Goal: Task Accomplishment & Management: Manage account settings

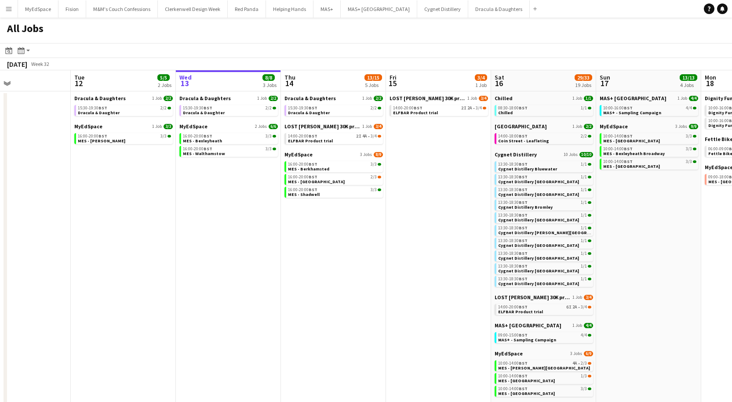
scroll to position [0, 350]
click at [232, 111] on link "15:30-19:30 BST 2/2 Dracula & Daughter" at bounding box center [228, 110] width 93 height 10
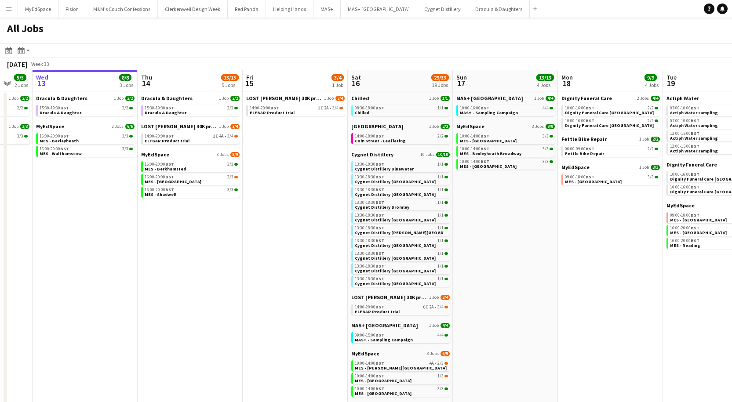
scroll to position [0, 283]
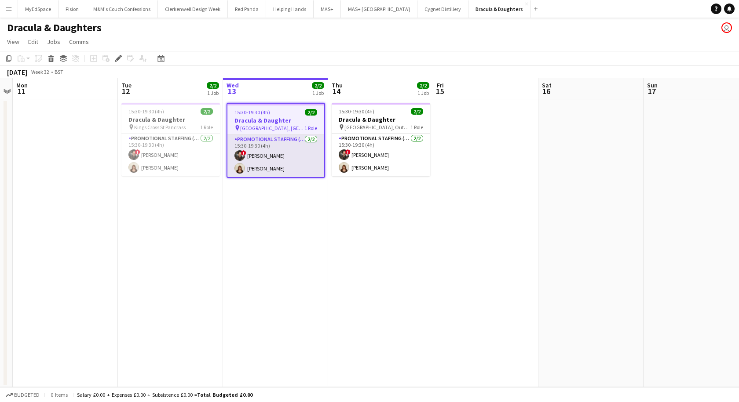
click at [277, 153] on app-card-role "Promotional Staffing (Brand Ambassadors) 2/2 15:30-19:30 (4h) ! Jade Willis Ame…" at bounding box center [275, 156] width 97 height 43
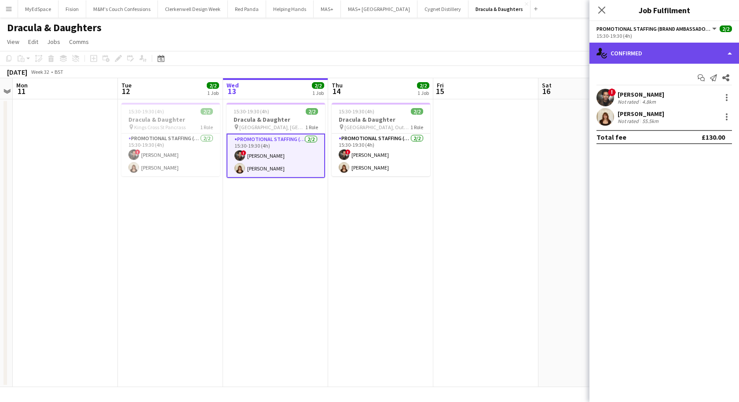
drag, startPoint x: 686, startPoint y: 54, endPoint x: 712, endPoint y: 55, distance: 25.9
click at [712, 55] on div "single-neutral-actions-check-2 Confirmed" at bounding box center [663, 53] width 149 height 21
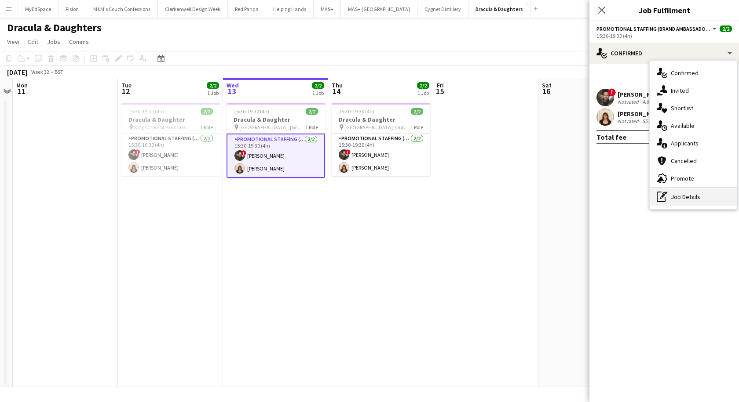
click at [686, 198] on div "pen-write Job Details" at bounding box center [692, 197] width 87 height 18
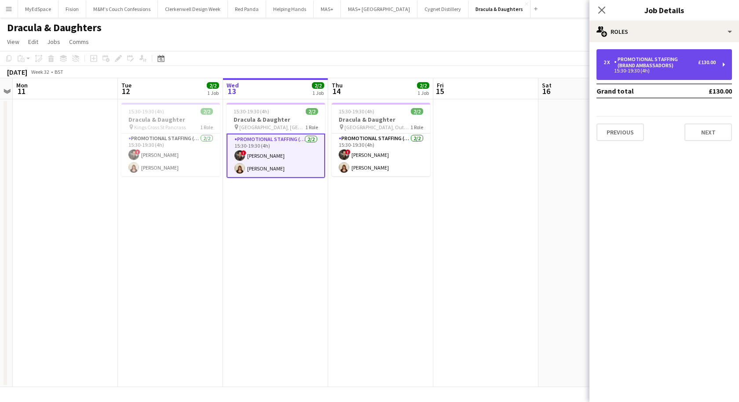
click at [696, 65] on div "Promotional Staffing (Brand Ambassadors)" at bounding box center [656, 62] width 84 height 12
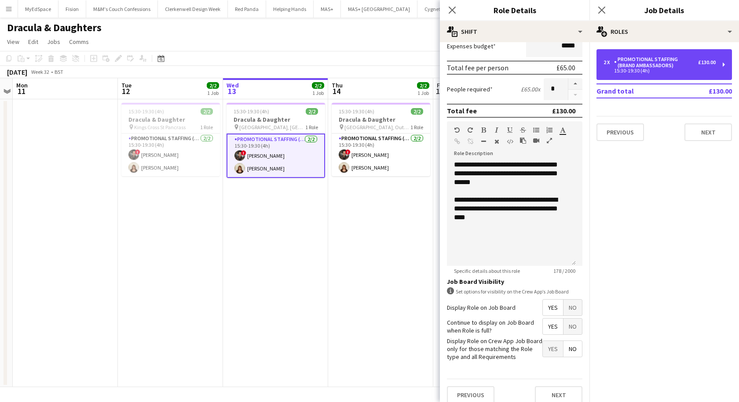
scroll to position [193, 0]
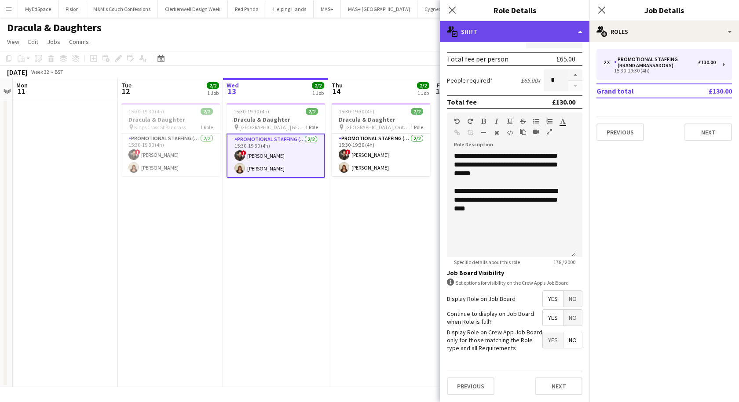
click at [510, 36] on div "multiple-actions-text Shift" at bounding box center [514, 31] width 149 height 21
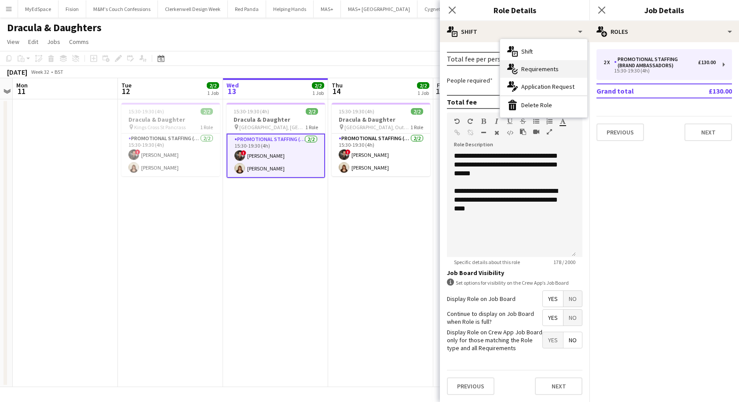
click at [524, 68] on div "multiple-actions-check-2 Requirements" at bounding box center [543, 69] width 87 height 18
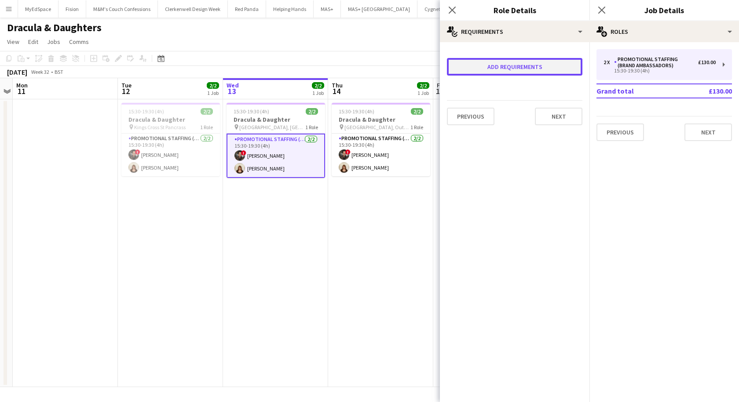
click at [522, 72] on button "Add requirements" at bounding box center [514, 67] width 135 height 18
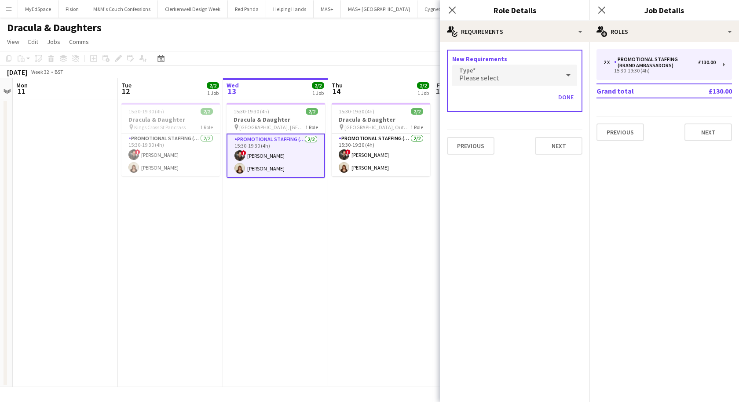
click at [519, 77] on div "Please select" at bounding box center [505, 75] width 107 height 21
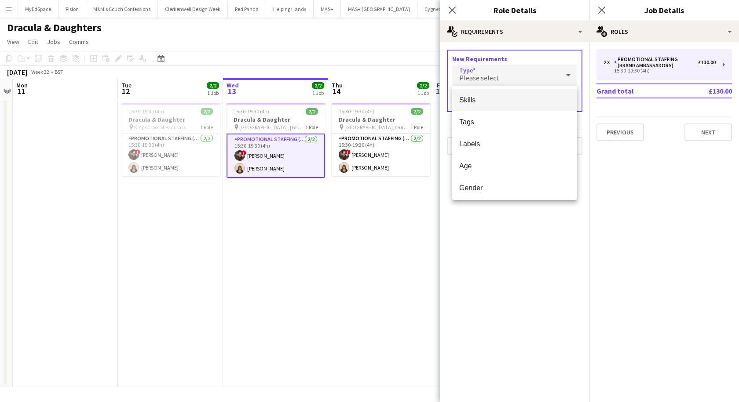
click at [450, 10] on div at bounding box center [369, 201] width 739 height 402
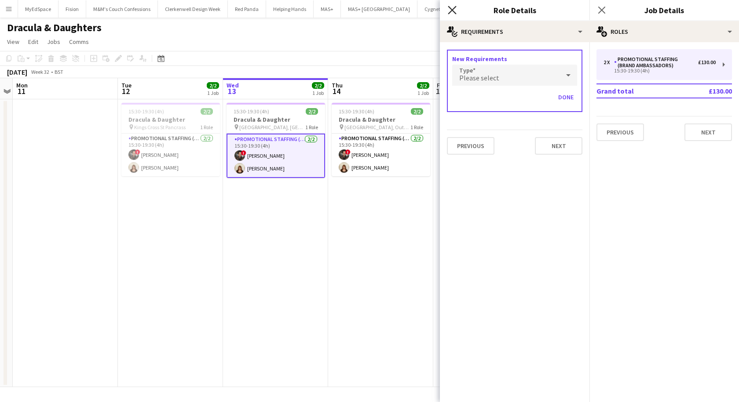
click at [451, 9] on icon at bounding box center [452, 10] width 8 height 8
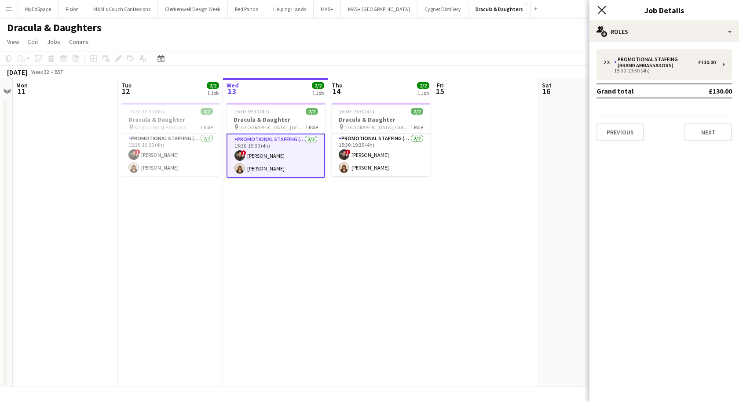
click at [605, 10] on icon "Close pop-in" at bounding box center [601, 10] width 8 height 8
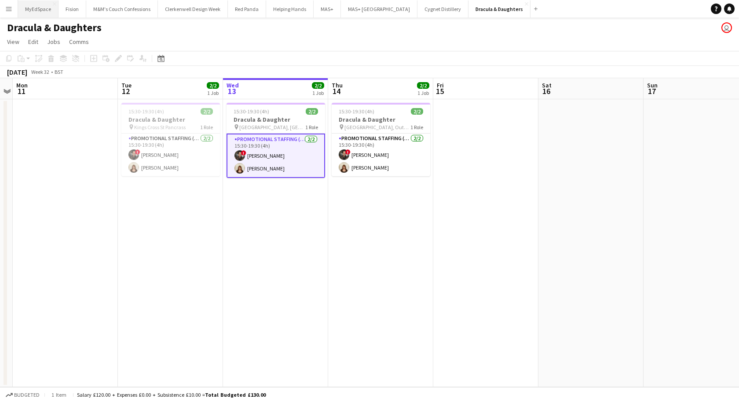
click at [51, 4] on button "MyEdSpace Close" at bounding box center [38, 8] width 40 height 17
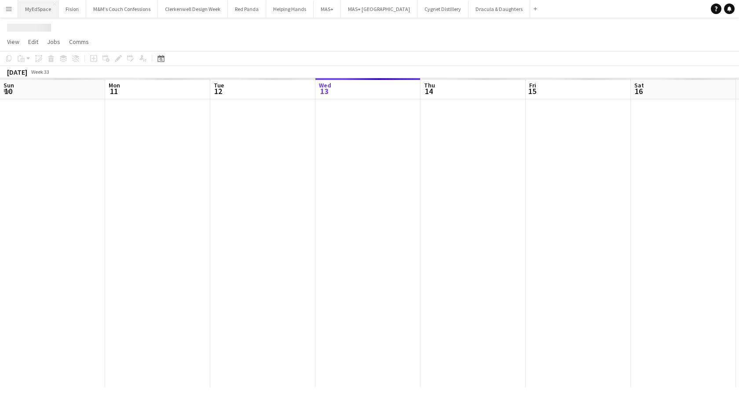
scroll to position [0, 210]
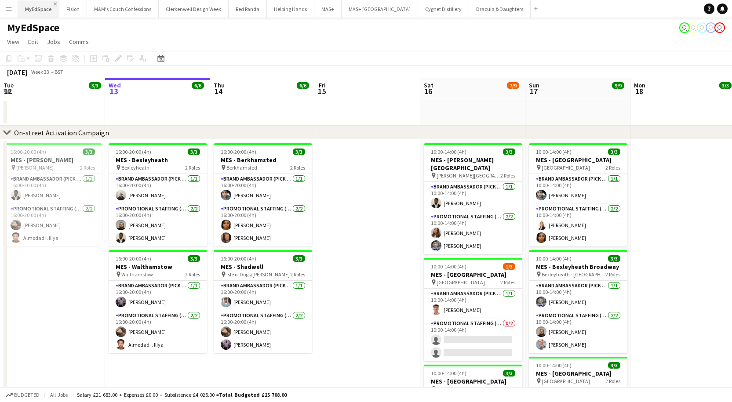
click at [54, 4] on app-icon "Close" at bounding box center [56, 4] width 4 height 4
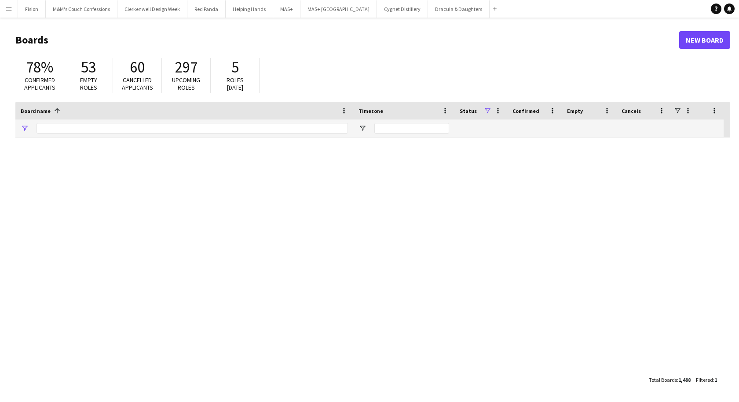
type input "******"
